Goal: Task Accomplishment & Management: Manage account settings

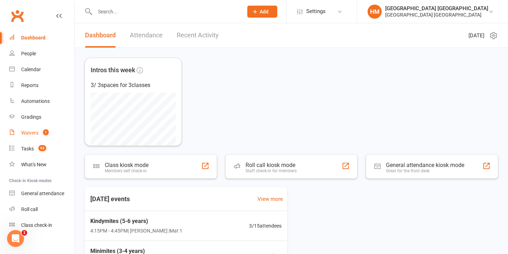
click at [61, 137] on link "Waivers 1" at bounding box center [41, 133] width 65 height 16
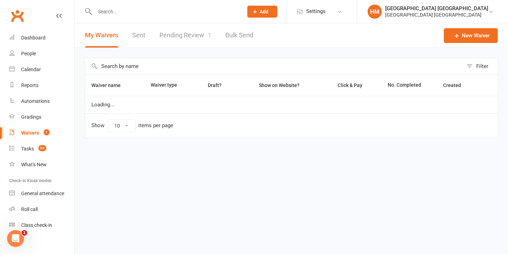
select select "100"
click at [201, 38] on link "Pending Review 1" at bounding box center [185, 35] width 52 height 24
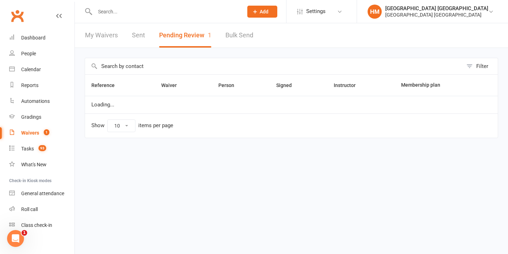
select select "50"
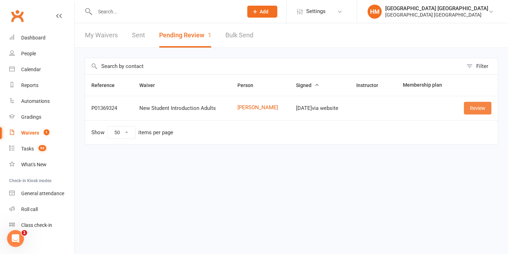
click at [482, 112] on link "Review" at bounding box center [478, 108] width 28 height 13
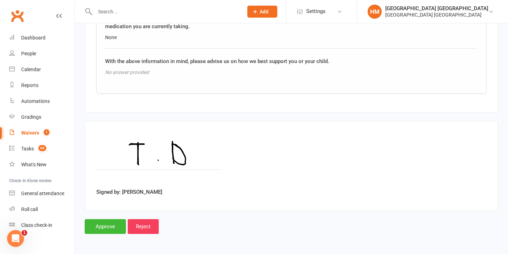
scroll to position [867, 0]
click at [104, 220] on input "Approve" at bounding box center [105, 226] width 41 height 15
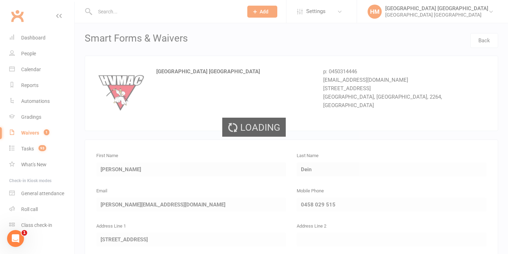
select select "50"
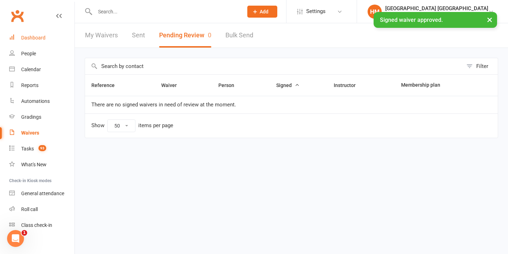
click at [54, 32] on link "Dashboard" at bounding box center [41, 38] width 65 height 16
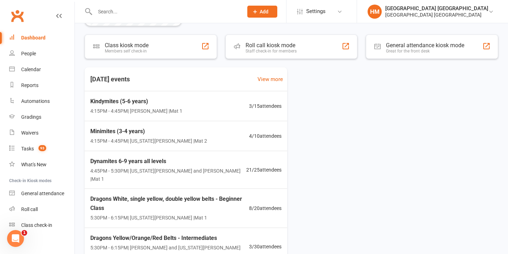
scroll to position [141, 0]
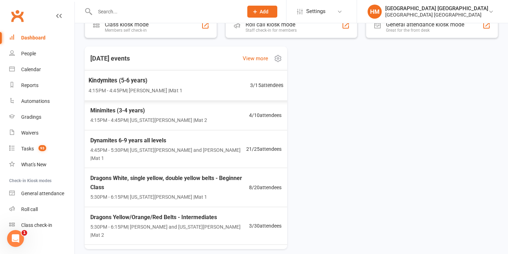
click at [250, 87] on span "3 / 15 attendees" at bounding box center [266, 85] width 33 height 8
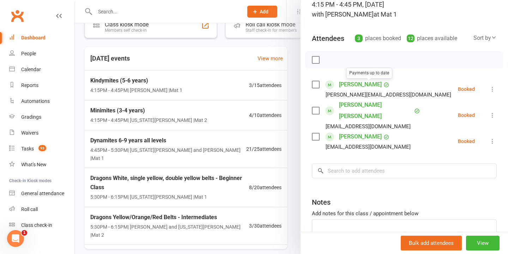
scroll to position [63, 0]
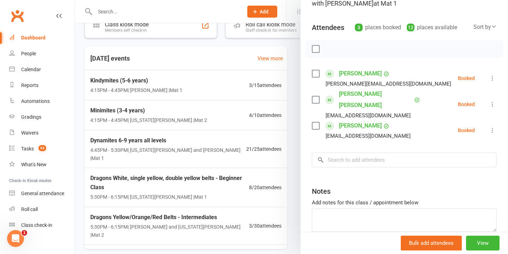
click at [216, 114] on div at bounding box center [291, 127] width 433 height 254
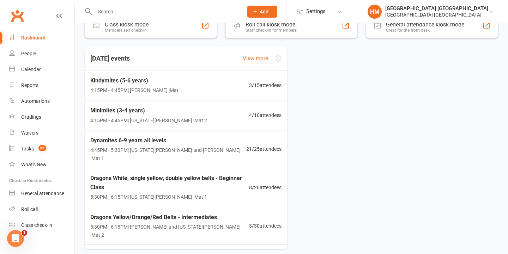
click at [227, 113] on div "Minimites (3-4 years) 4:15PM - 4:45PM | [US_STATE][PERSON_NAME] | Mat 2 4 / 10 …" at bounding box center [186, 116] width 208 height 30
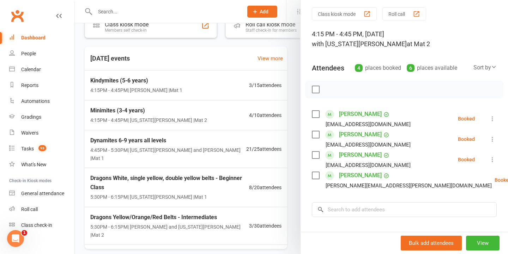
scroll to position [28, 0]
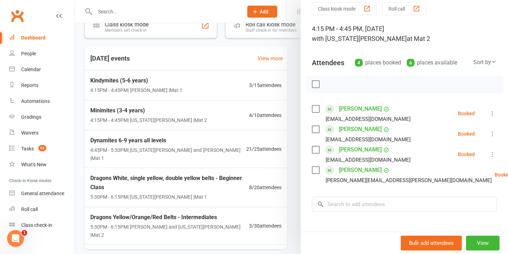
click at [350, 170] on link "[PERSON_NAME]" at bounding box center [360, 170] width 43 height 11
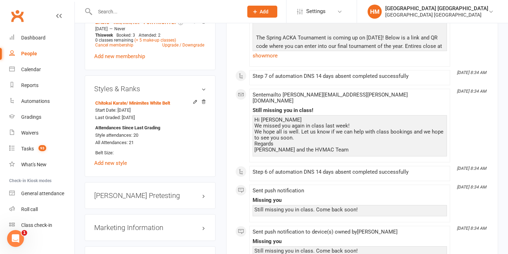
scroll to position [526, 0]
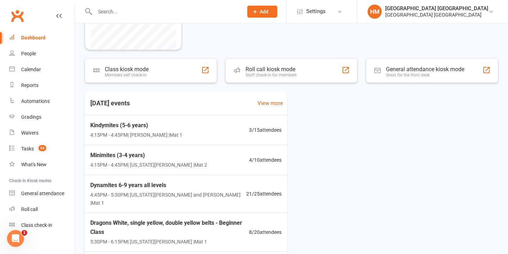
scroll to position [46, 0]
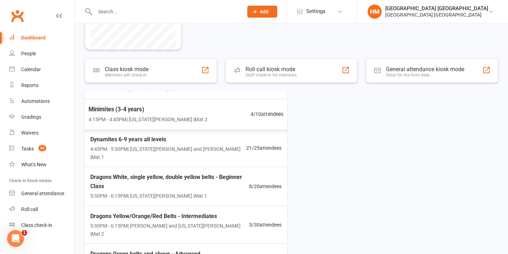
click at [163, 120] on span "4:15PM - 4:45PM | [US_STATE][PERSON_NAME] | Mat 2" at bounding box center [148, 119] width 119 height 8
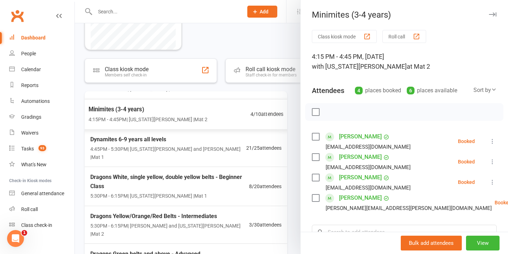
click at [163, 120] on div at bounding box center [291, 127] width 433 height 254
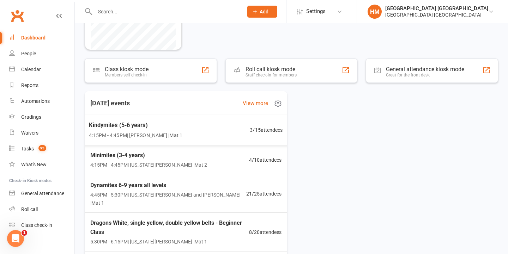
scroll to position [0, 0]
click at [204, 132] on div "Kindymites (5-6 years) 4:15PM - 4:45PM | [PERSON_NAME] | Mat 1 3 / 15 attendees" at bounding box center [185, 130] width 211 height 30
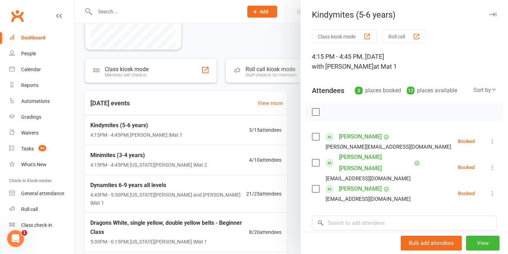
click at [357, 159] on link "[PERSON_NAME] [PERSON_NAME]" at bounding box center [375, 163] width 73 height 23
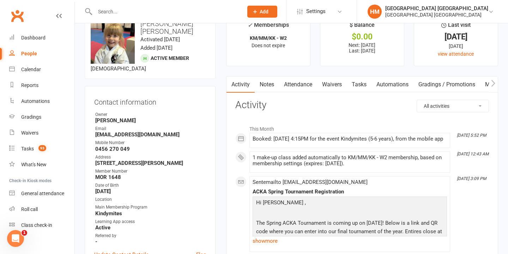
scroll to position [19, 0]
